Goal: Transaction & Acquisition: Subscribe to service/newsletter

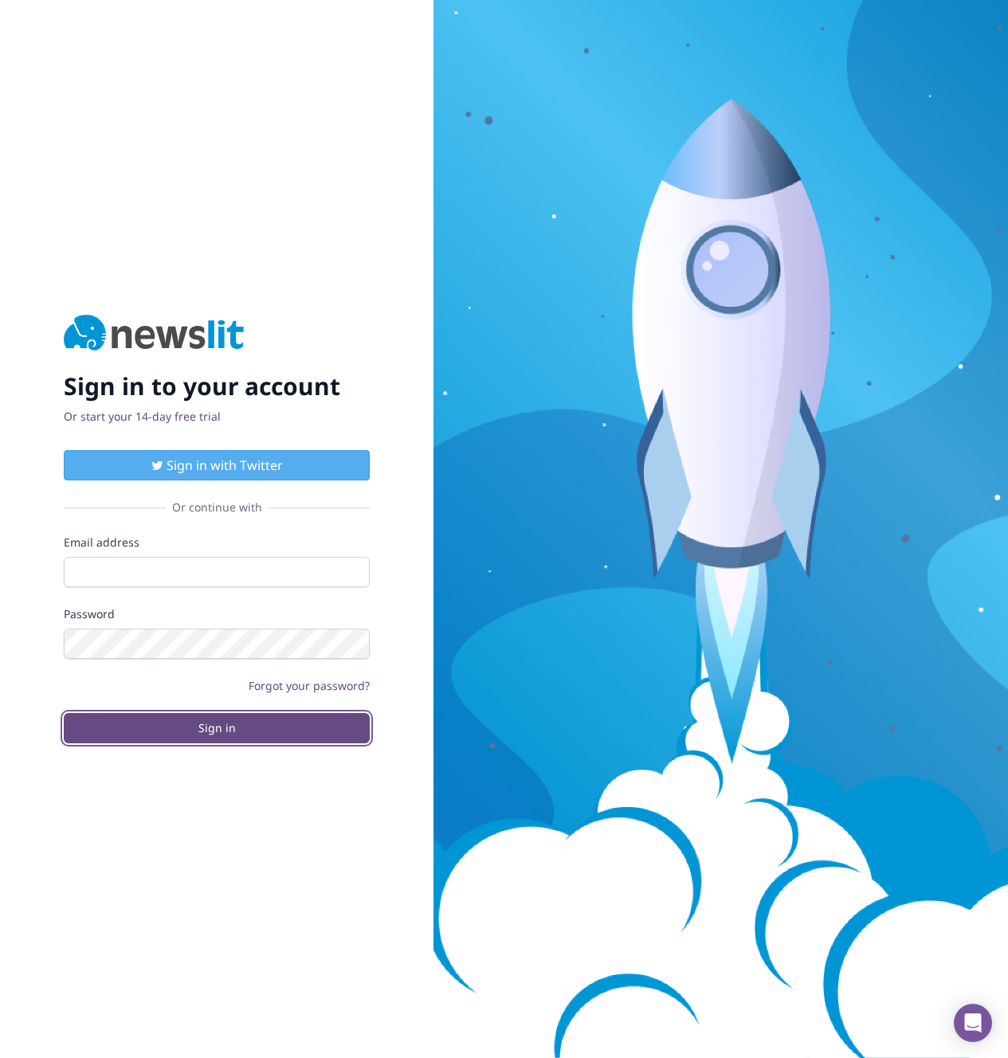
click at [247, 722] on button "Sign in" at bounding box center [217, 728] width 306 height 30
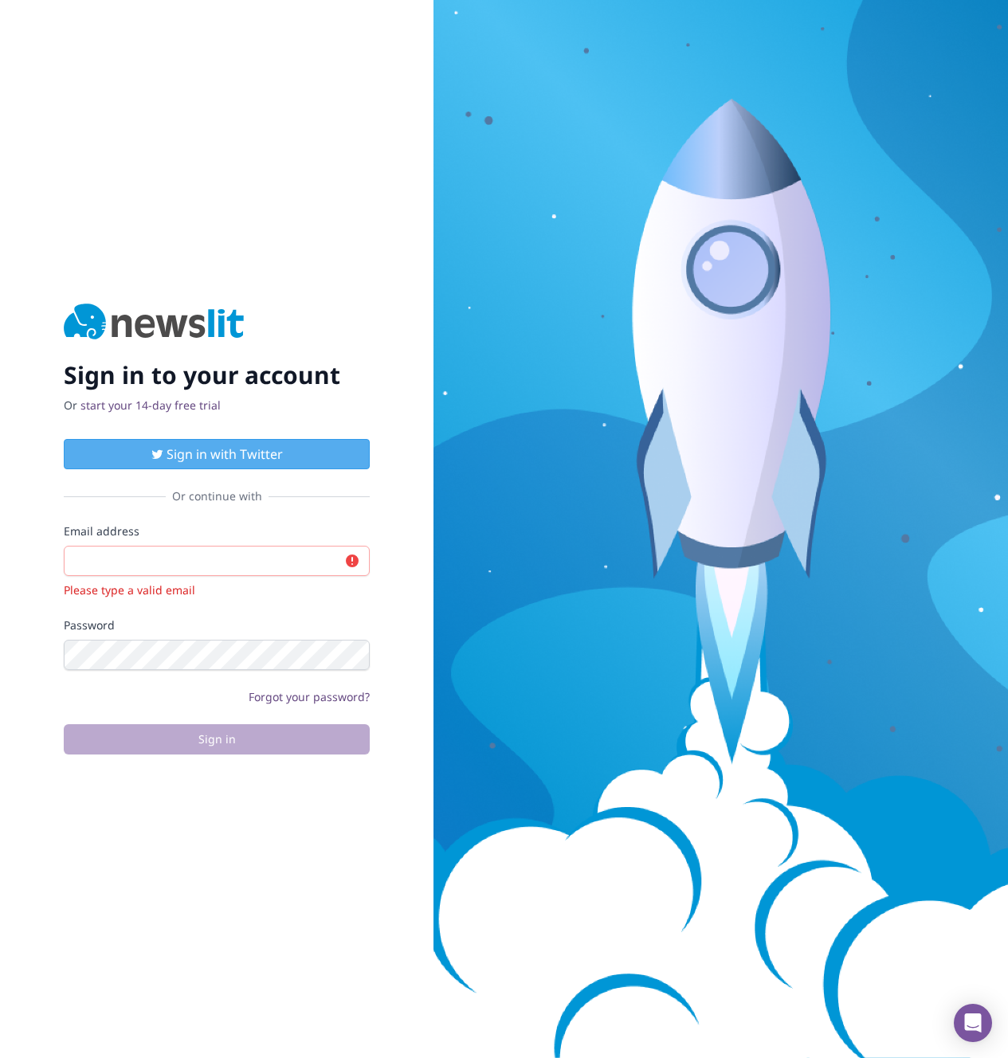
click at [144, 407] on div "Sign in to your account Or start your 14-day free trial" at bounding box center [217, 358] width 306 height 110
click at [144, 398] on link "start your 14-day free trial" at bounding box center [150, 404] width 140 height 15
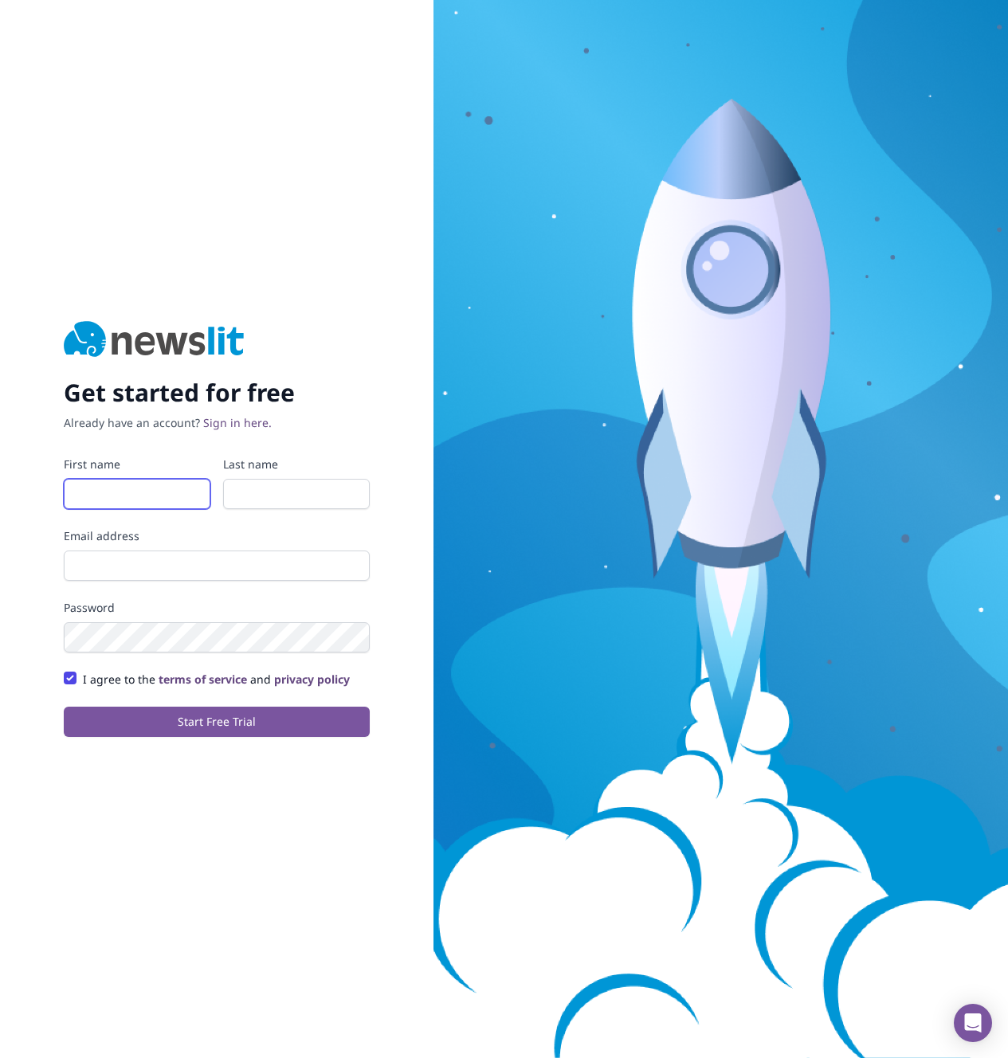
click at [135, 485] on input "First name" at bounding box center [137, 494] width 147 height 30
click at [134, 555] on div "Email address" at bounding box center [217, 554] width 306 height 53
